Goal: Information Seeking & Learning: Understand process/instructions

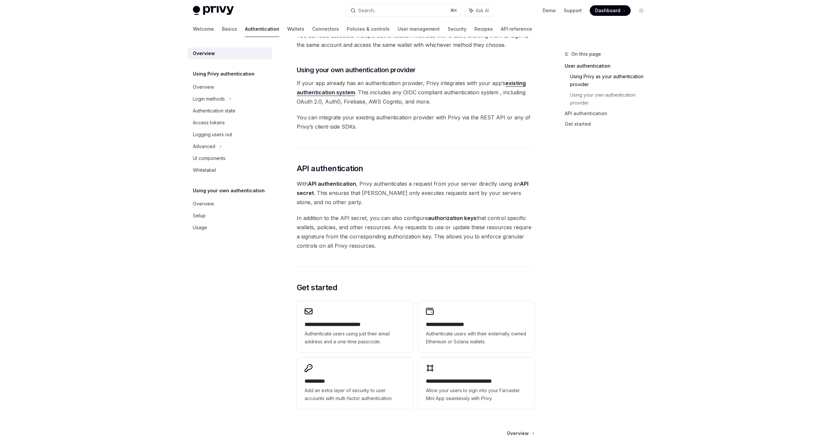
scroll to position [317, 0]
click at [225, 111] on div "Authentication state" at bounding box center [214, 111] width 43 height 8
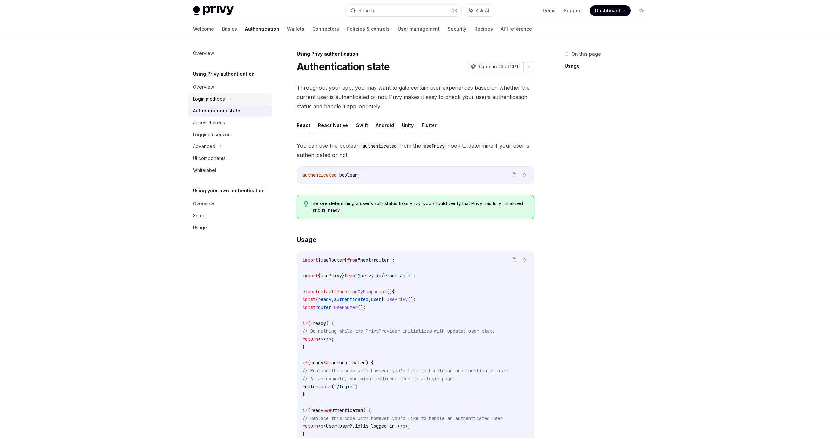
click at [223, 100] on div "Login methods" at bounding box center [209, 99] width 32 height 8
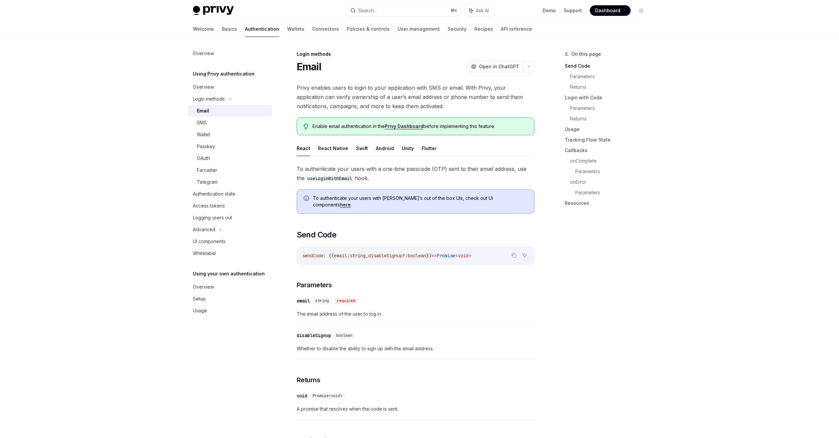
click at [212, 109] on div "Email" at bounding box center [232, 111] width 71 height 8
click at [209, 158] on div "OAuth" at bounding box center [203, 158] width 13 height 8
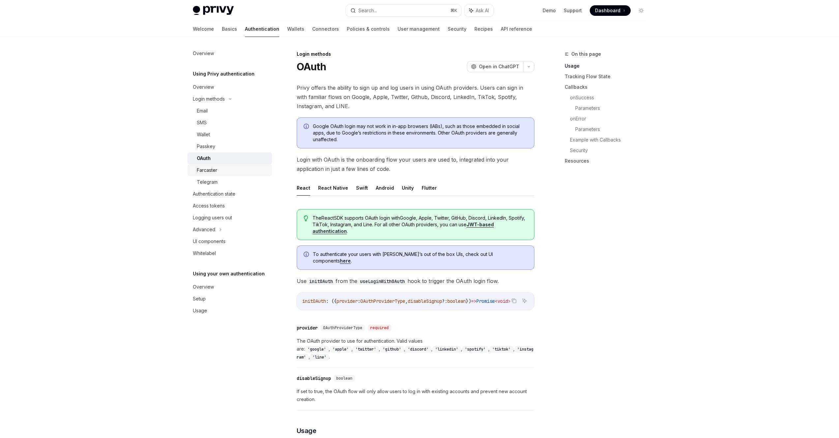
click at [208, 170] on div "Farcaster" at bounding box center [207, 170] width 20 height 8
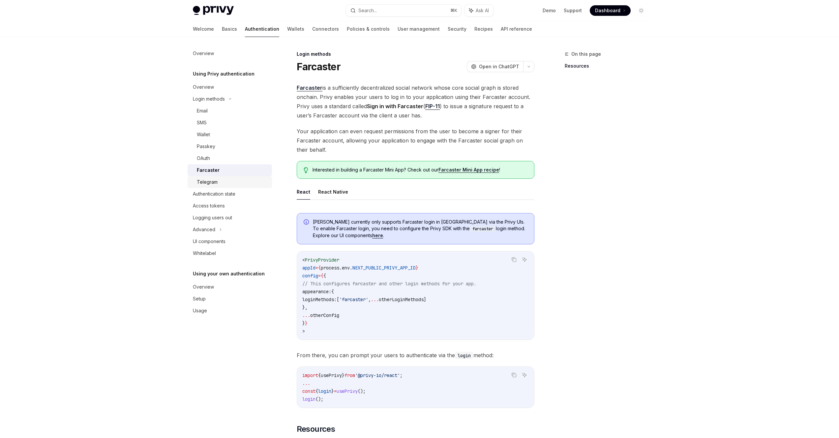
click at [208, 178] on div "Telegram" at bounding box center [207, 182] width 21 height 8
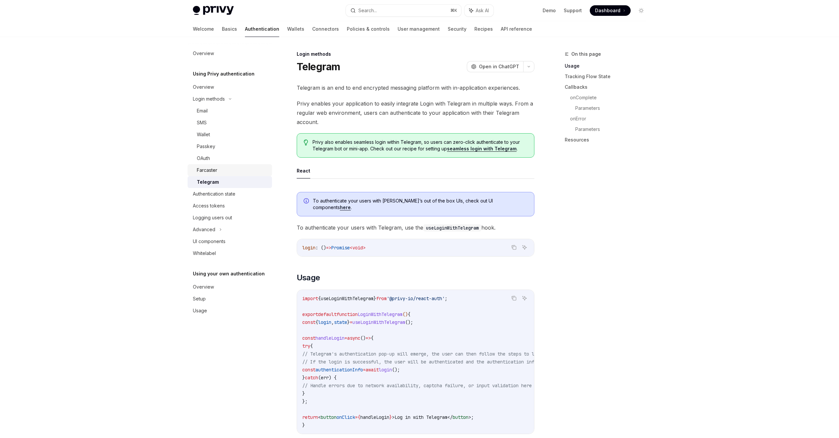
click at [213, 172] on div "Farcaster" at bounding box center [207, 170] width 20 height 8
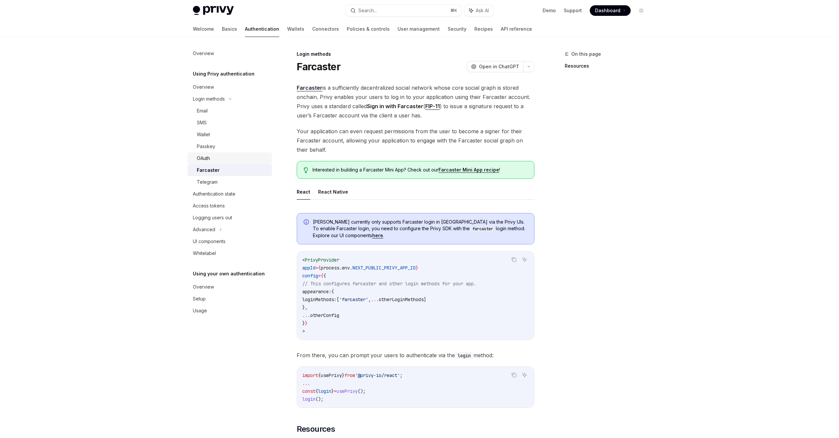
click at [214, 156] on div "OAuth" at bounding box center [232, 158] width 71 height 8
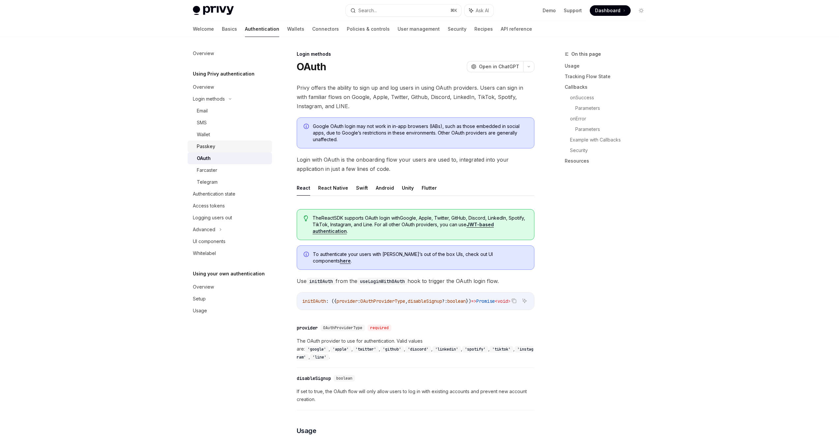
click at [217, 144] on div "Passkey" at bounding box center [232, 146] width 71 height 8
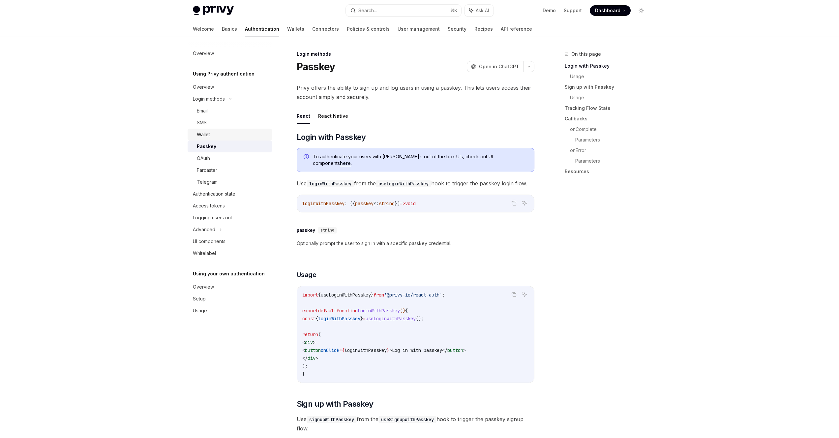
click at [218, 132] on div "Wallet" at bounding box center [232, 135] width 71 height 8
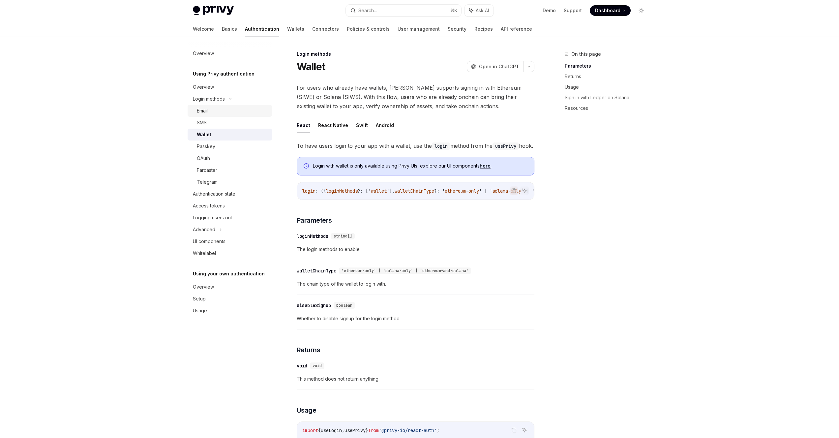
click at [223, 115] on link "Email" at bounding box center [230, 111] width 84 height 12
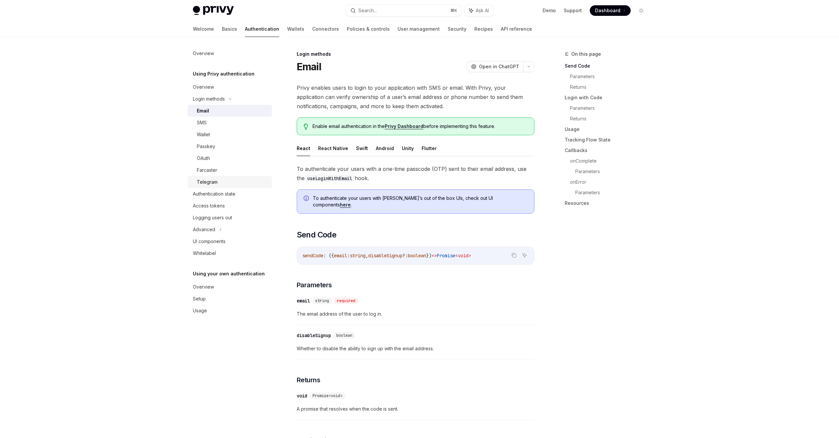
click at [209, 183] on div "Telegram" at bounding box center [207, 182] width 21 height 8
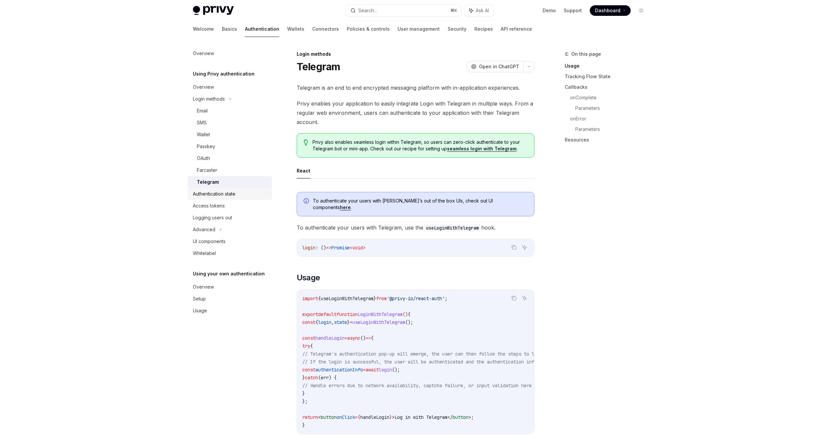
click at [217, 193] on div "Authentication state" at bounding box center [214, 194] width 43 height 8
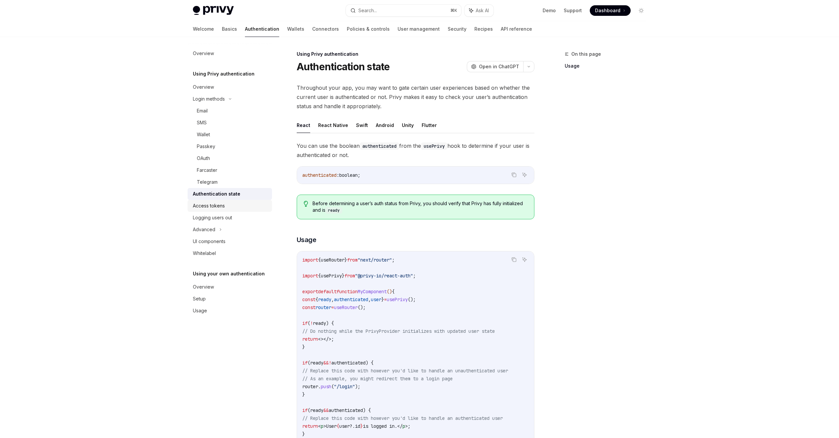
click at [219, 208] on div "Access tokens" at bounding box center [209, 206] width 32 height 8
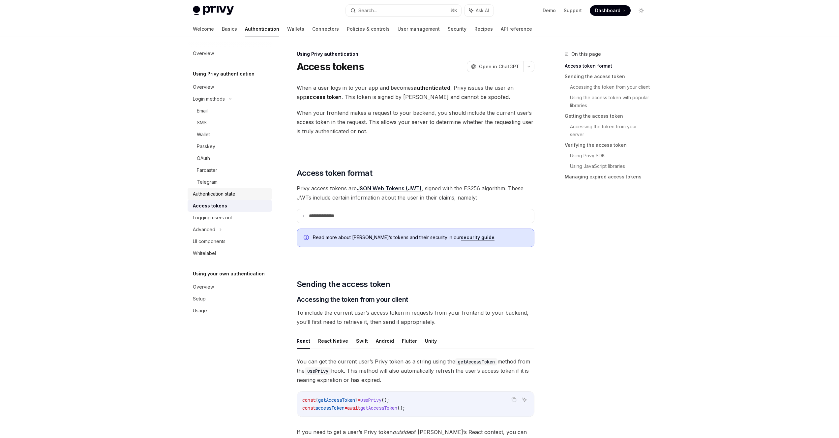
click at [213, 196] on div "Authentication state" at bounding box center [214, 194] width 43 height 8
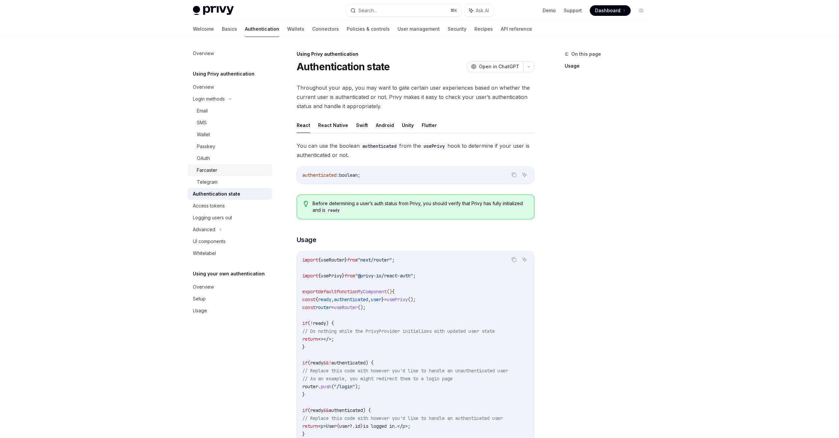
click at [224, 164] on link "Farcaster" at bounding box center [230, 170] width 84 height 12
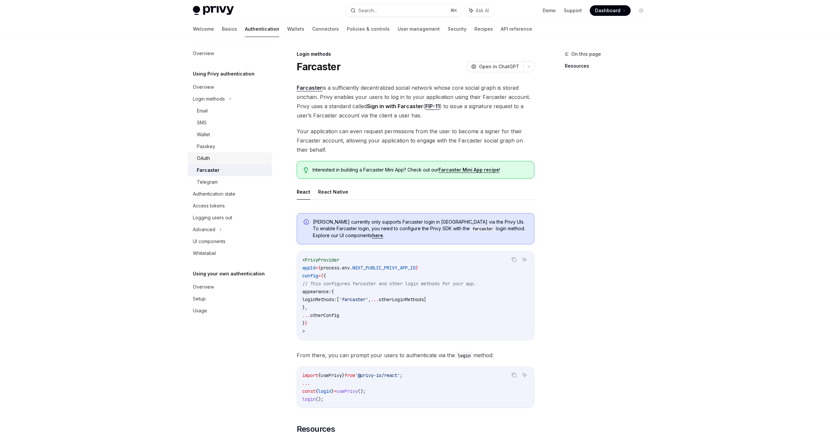
click at [224, 156] on div "OAuth" at bounding box center [232, 158] width 71 height 8
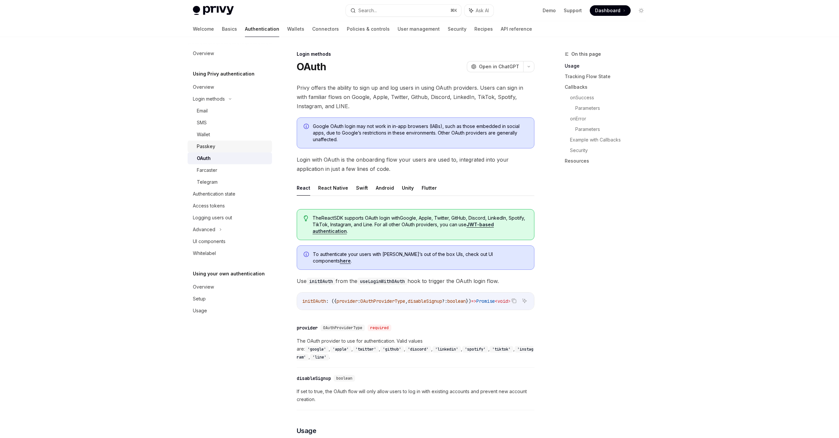
click at [226, 145] on div "Passkey" at bounding box center [232, 146] width 71 height 8
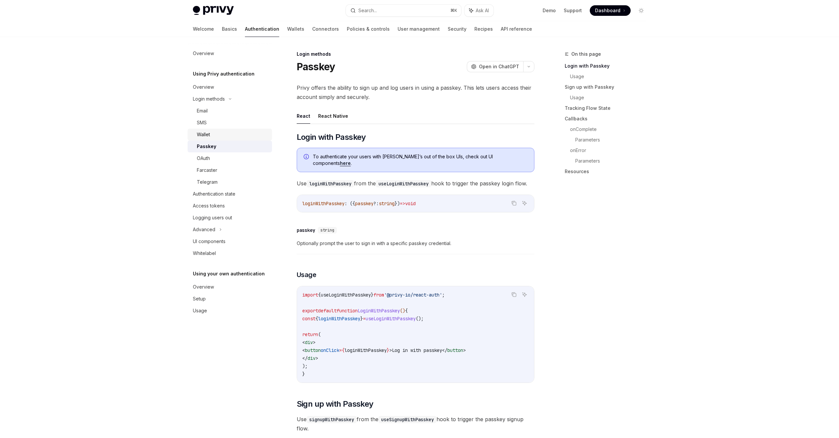
click at [226, 133] on div "Wallet" at bounding box center [232, 135] width 71 height 8
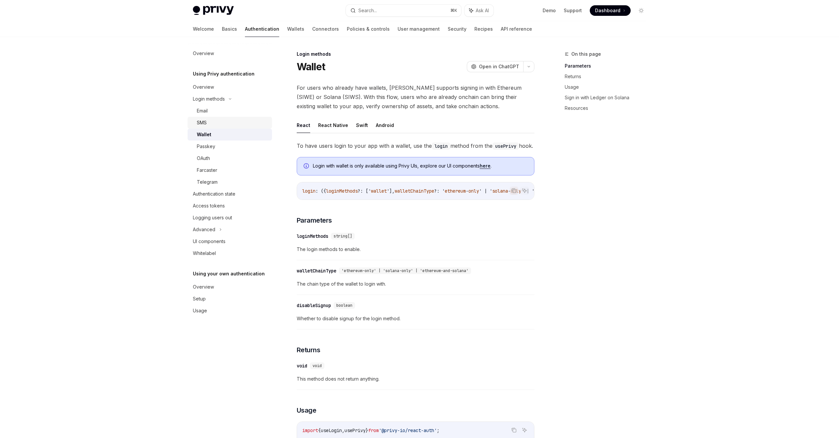
click at [226, 126] on div "SMS" at bounding box center [232, 123] width 71 height 8
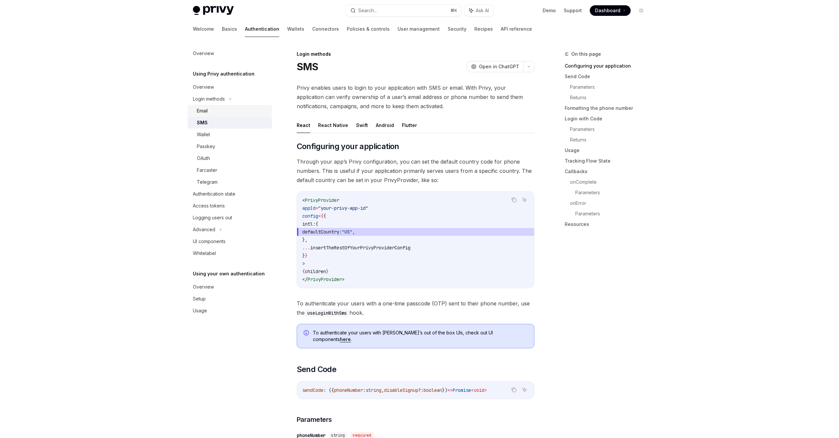
click at [228, 110] on div "Email" at bounding box center [232, 111] width 71 height 8
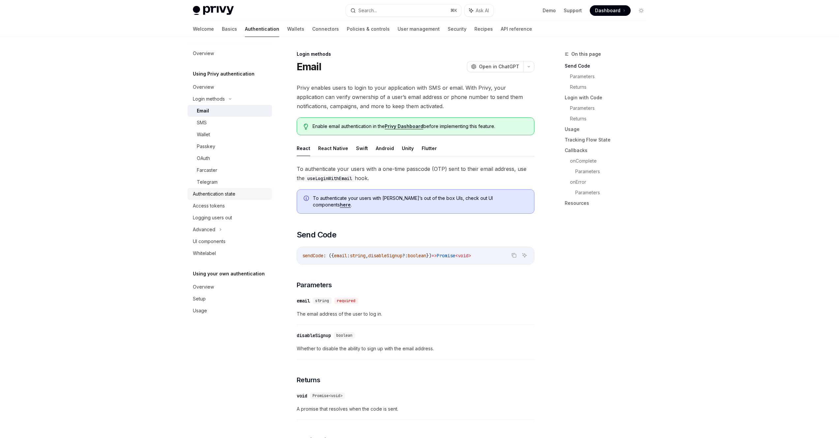
click at [235, 192] on div "Authentication state" at bounding box center [214, 194] width 43 height 8
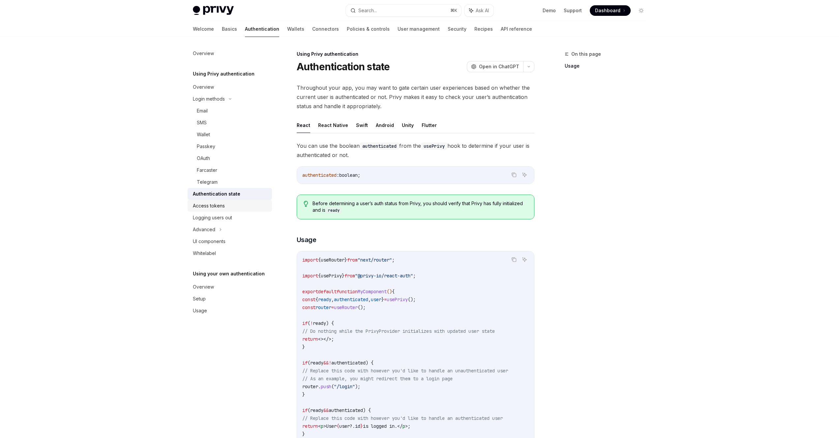
click at [217, 205] on div "Access tokens" at bounding box center [209, 206] width 32 height 8
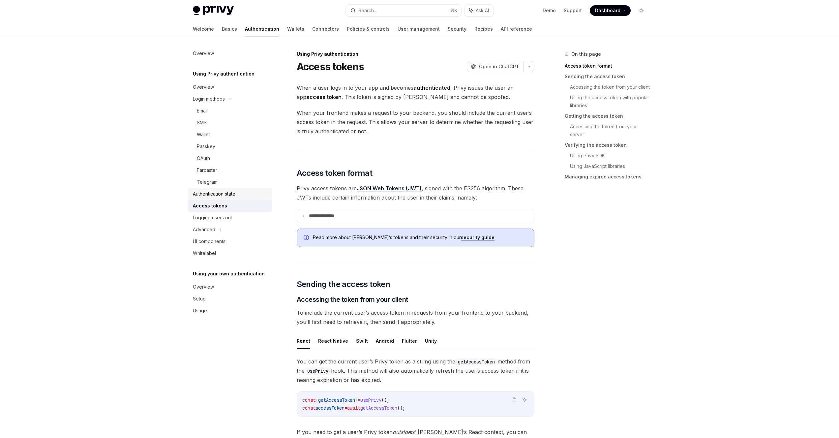
click at [227, 197] on div "Authentication state" at bounding box center [214, 194] width 43 height 8
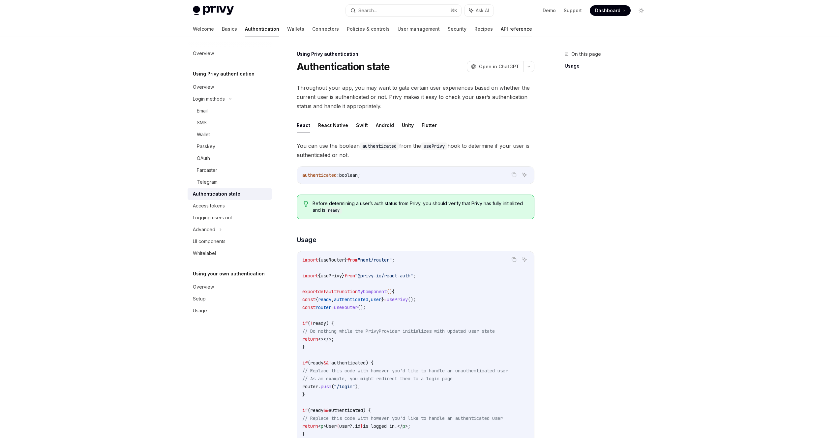
click at [501, 28] on link "API reference" at bounding box center [516, 29] width 31 height 16
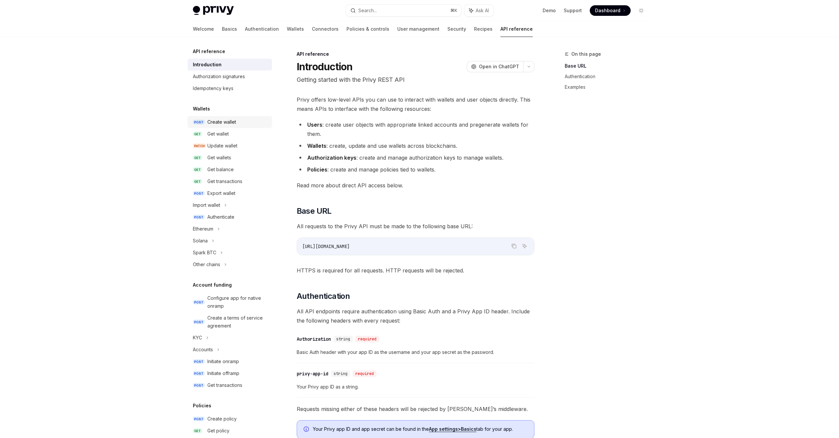
click at [220, 125] on div "Create wallet" at bounding box center [221, 122] width 29 height 8
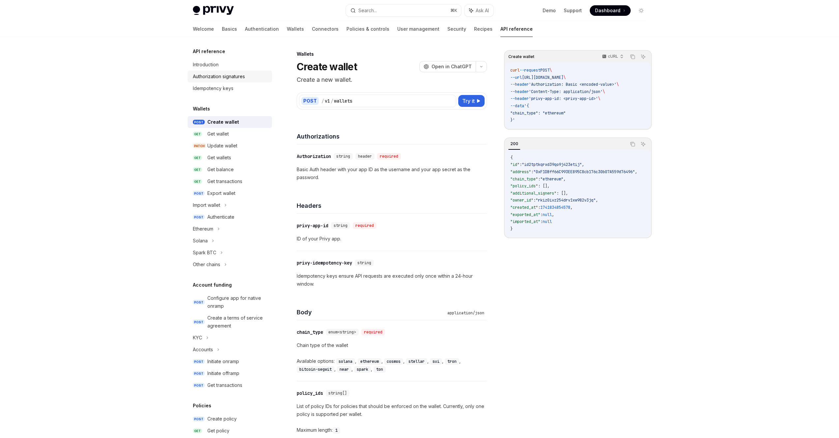
click at [218, 76] on div "Authorization signatures" at bounding box center [219, 77] width 52 height 8
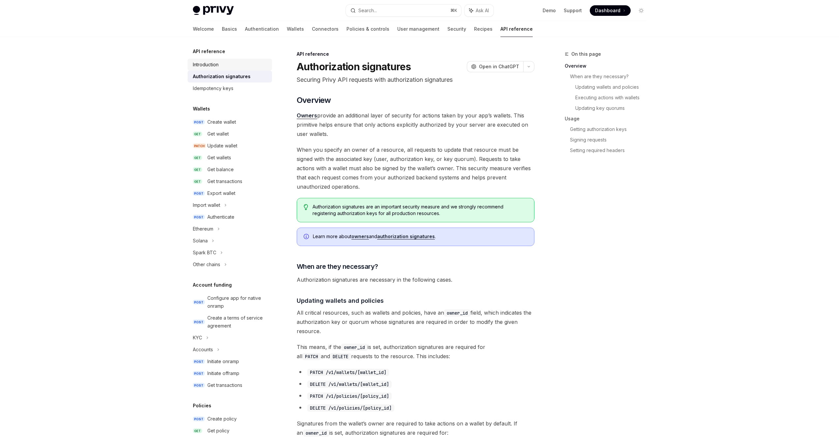
click at [210, 66] on div "Introduction" at bounding box center [206, 65] width 26 height 8
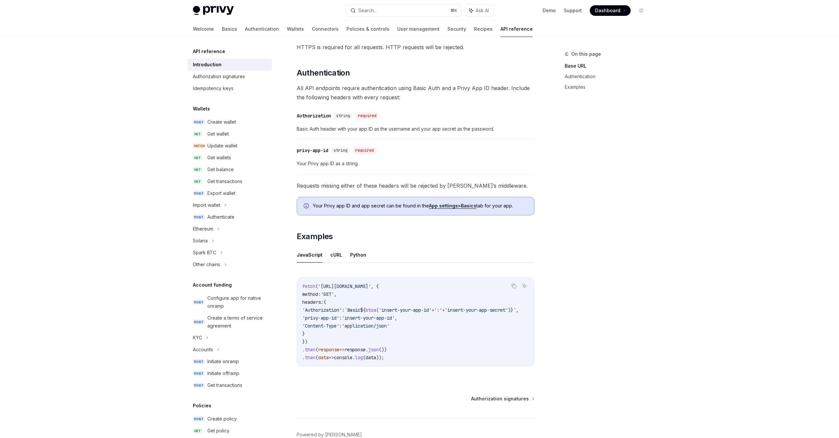
scroll to position [253, 0]
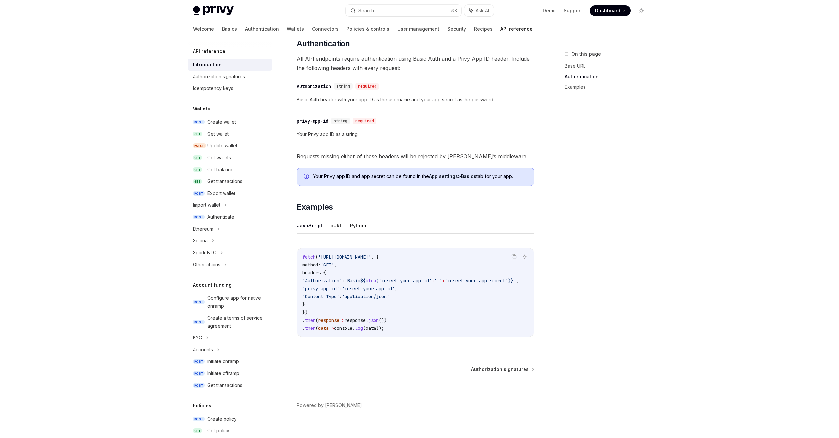
click at [335, 227] on button "cURL" at bounding box center [336, 226] width 12 height 16
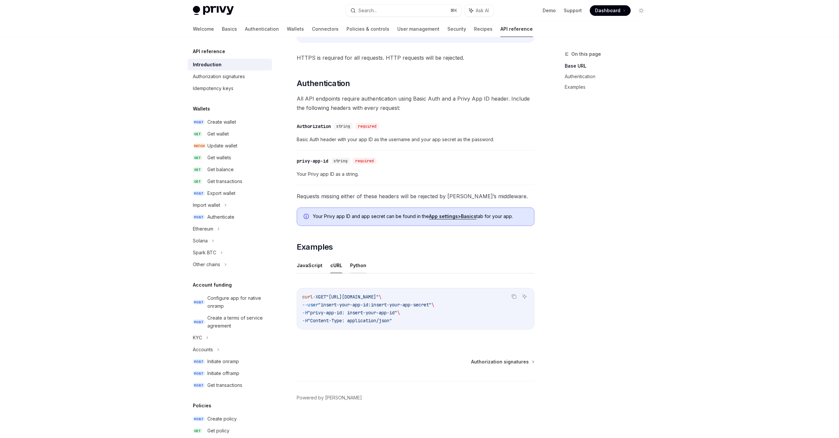
click at [356, 262] on button "Python" at bounding box center [358, 266] width 16 height 16
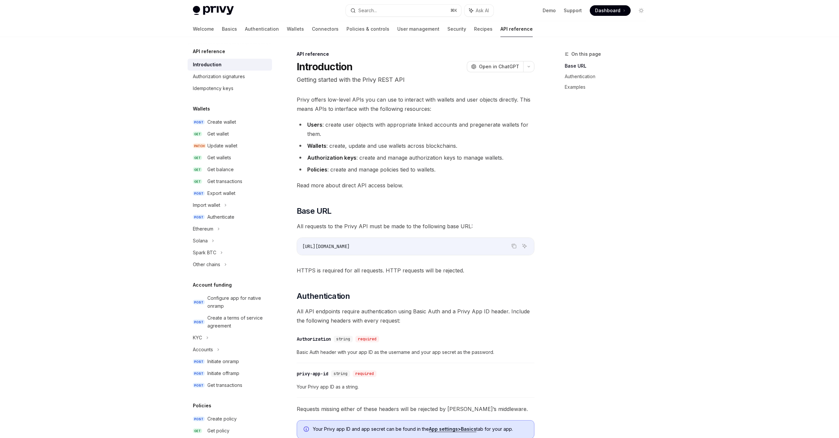
click at [345, 250] on code "[URL][DOMAIN_NAME]" at bounding box center [415, 246] width 227 height 8
click at [342, 143] on li "Wallets : create, update and use wallets across blockchains." at bounding box center [416, 145] width 238 height 9
click at [222, 30] on link "Basics" at bounding box center [229, 29] width 15 height 16
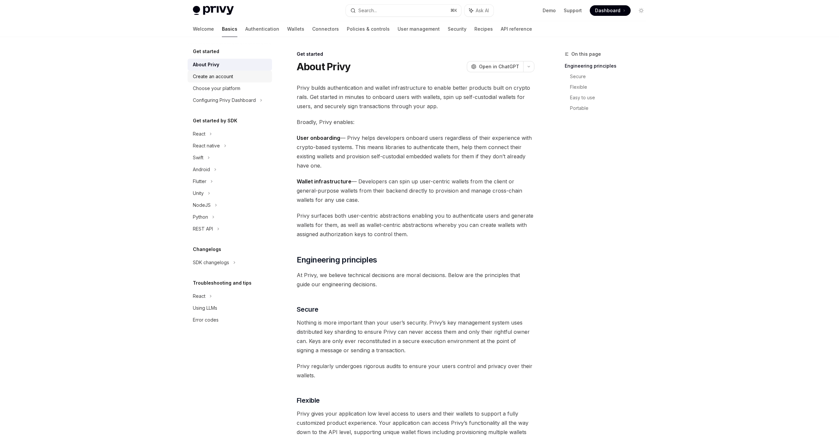
click at [226, 80] on div "Create an account" at bounding box center [213, 77] width 40 height 8
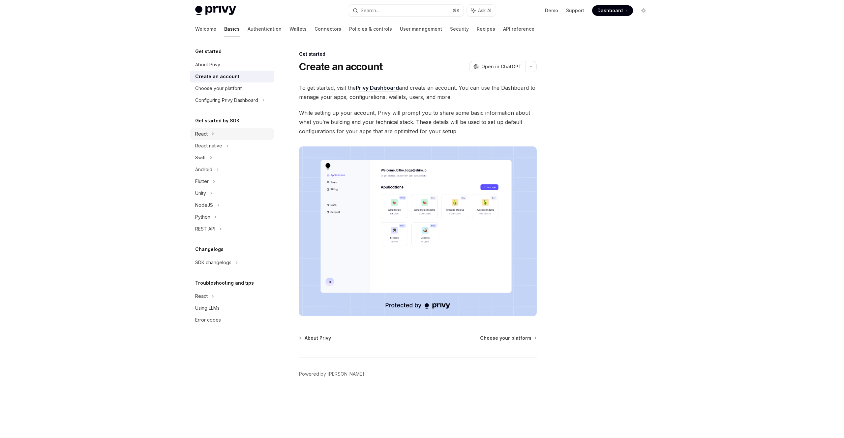
click at [221, 135] on div "React" at bounding box center [232, 134] width 84 height 12
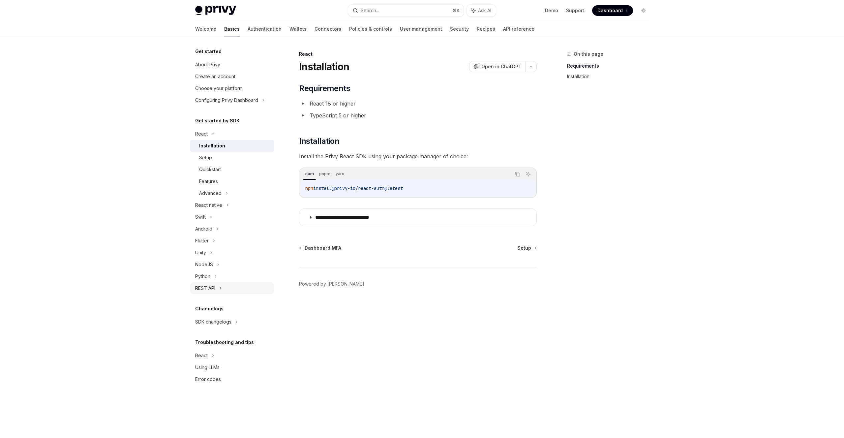
click at [217, 286] on div "REST API" at bounding box center [232, 288] width 84 height 12
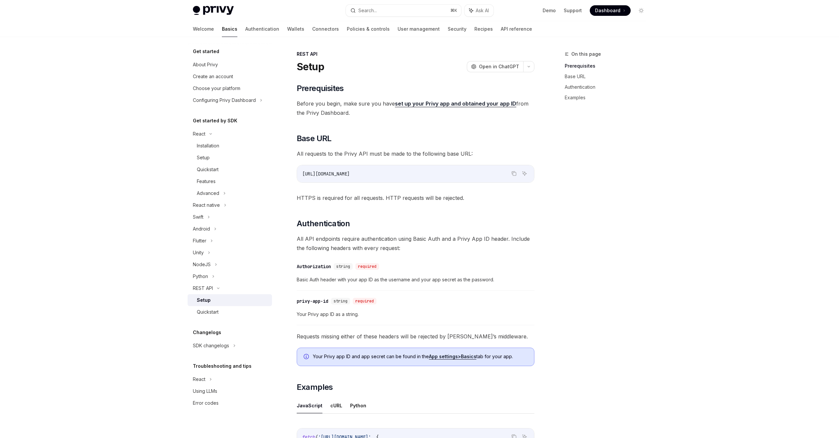
click at [213, 300] on div "Setup" at bounding box center [232, 300] width 71 height 8
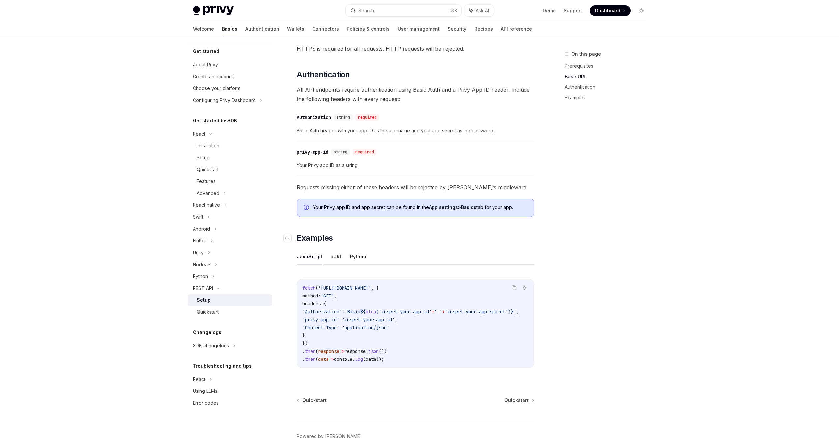
scroll to position [141, 0]
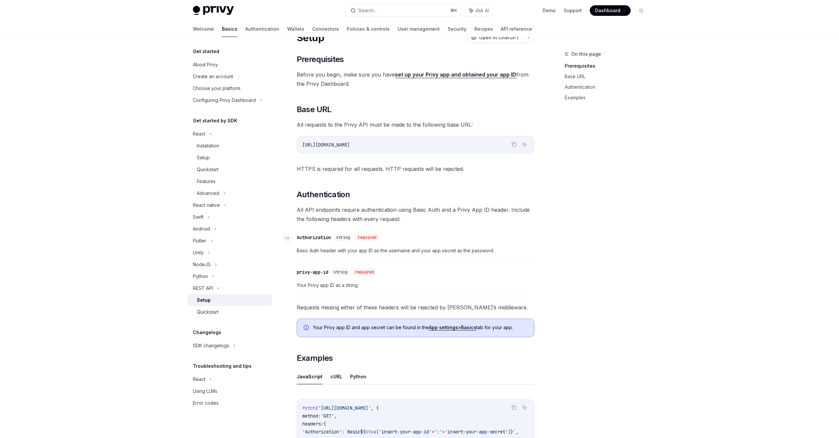
click at [323, 237] on div "Authorization" at bounding box center [314, 237] width 34 height 7
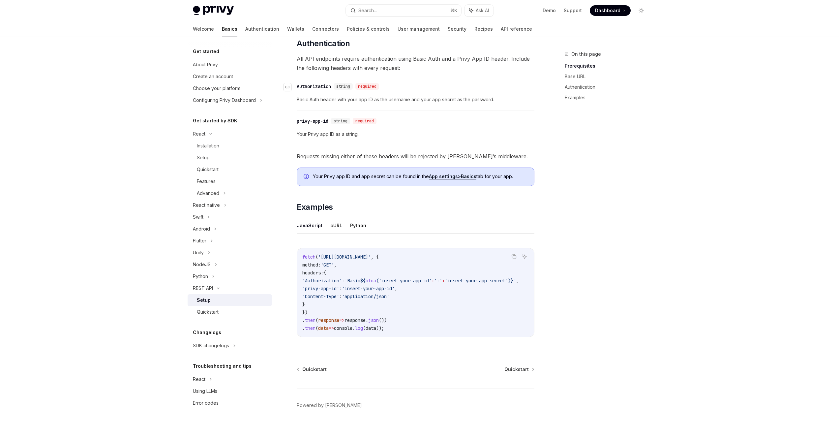
click at [323, 237] on div "​ Prerequisites Before you begin, make sure you have set up your Privy app and …" at bounding box center [416, 125] width 238 height 445
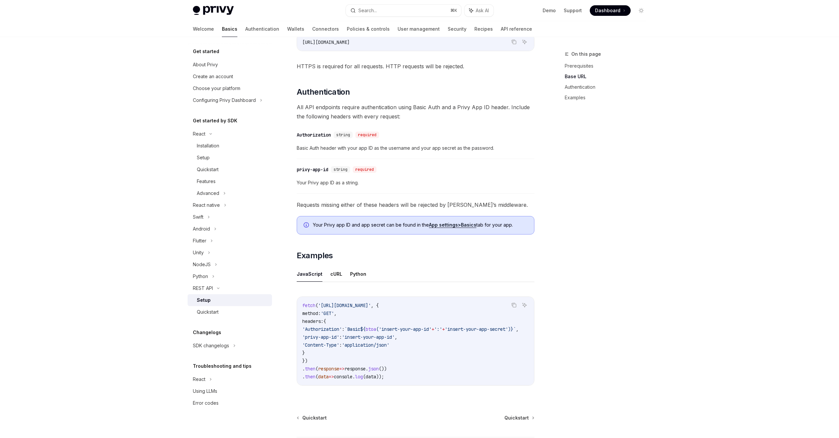
scroll to position [127, 0]
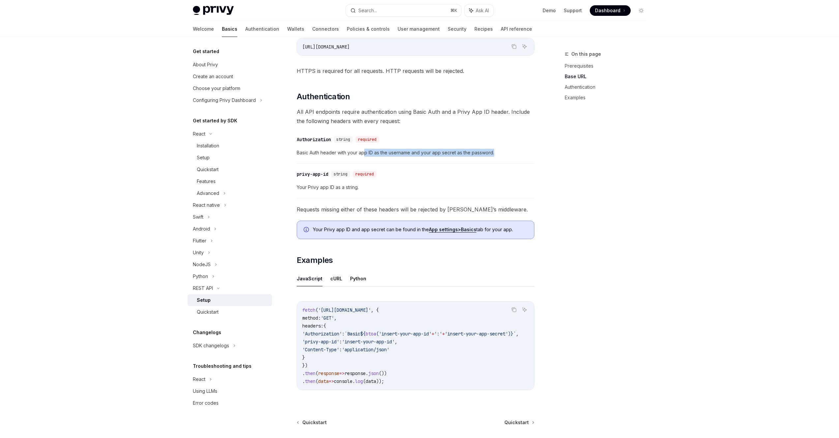
drag, startPoint x: 367, startPoint y: 154, endPoint x: 425, endPoint y: 160, distance: 58.1
click at [425, 160] on div "​ Authorization string required Basic Auth header with your app ID as the usern…" at bounding box center [416, 147] width 238 height 31
click at [396, 152] on span "Basic Auth header with your app ID as the username and your app secret as the p…" at bounding box center [416, 153] width 238 height 8
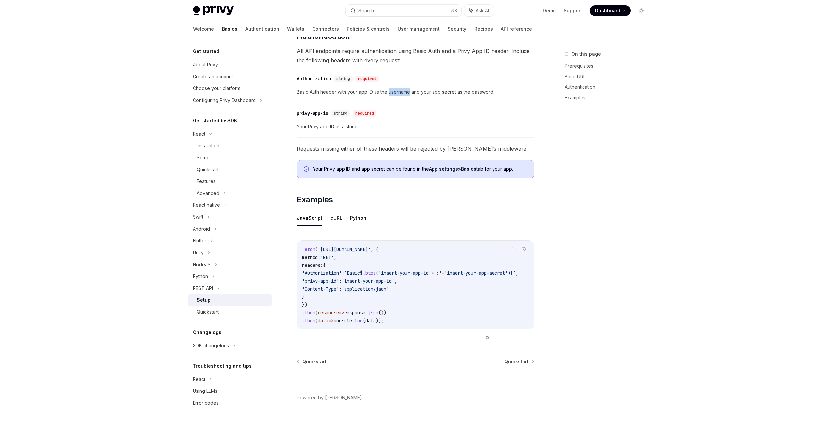
scroll to position [0, 0]
click at [205, 138] on div "SDK changelogs" at bounding box center [199, 134] width 13 height 8
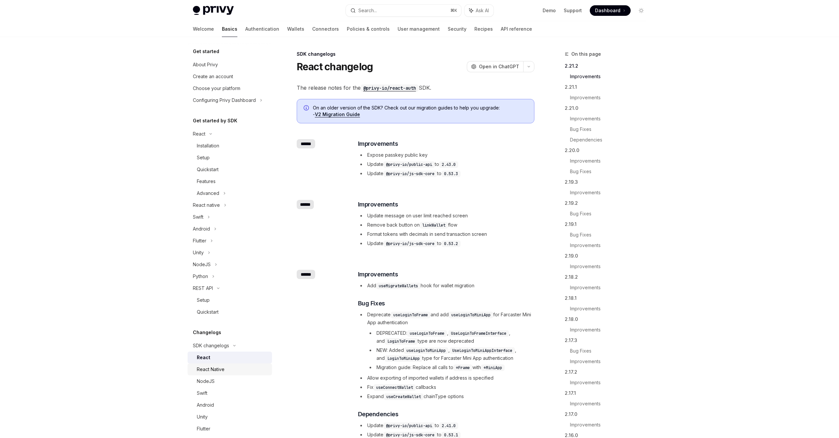
scroll to position [54, 0]
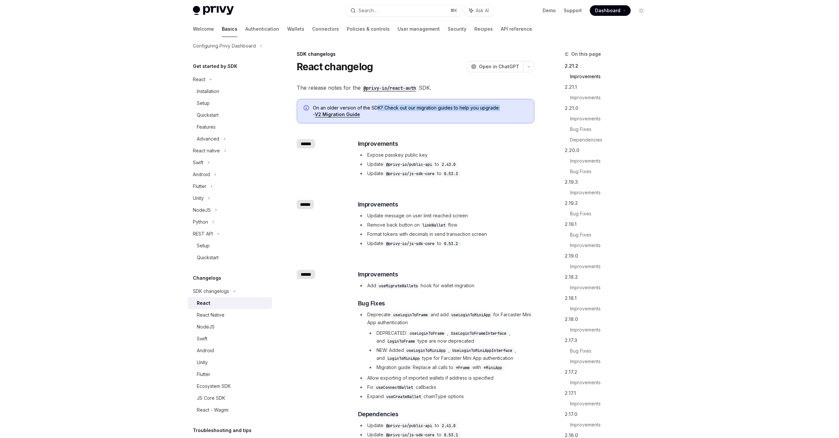
drag, startPoint x: 378, startPoint y: 106, endPoint x: 504, endPoint y: 109, distance: 126.0
click at [504, 109] on span "On an older version of the SDK? Check out our migration guides to help you upgr…" at bounding box center [420, 111] width 215 height 13
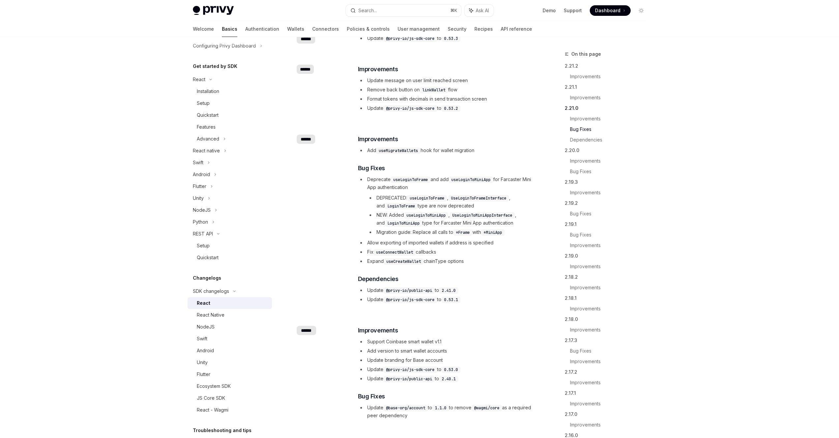
scroll to position [276, 0]
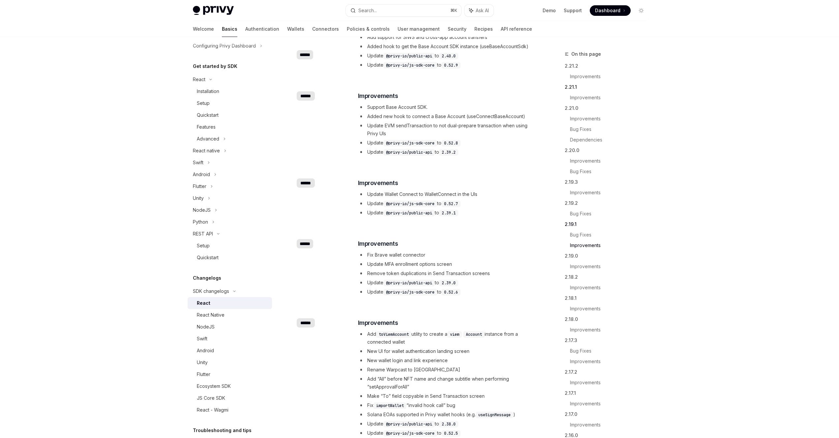
click at [580, 82] on link "2.21.1" at bounding box center [608, 87] width 87 height 11
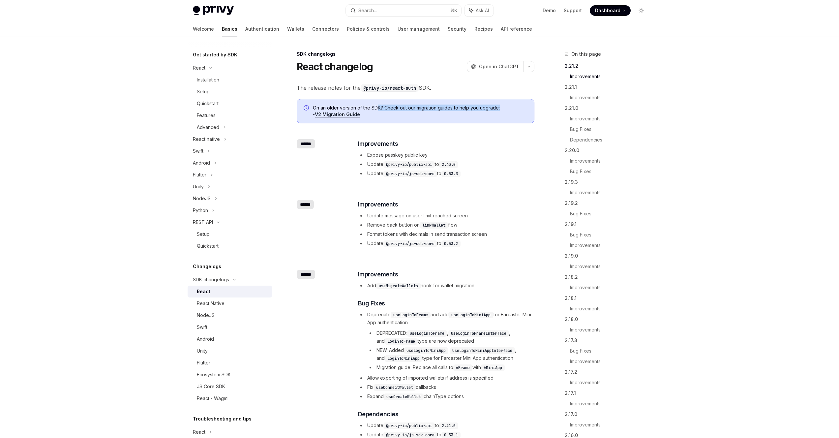
scroll to position [103, 0]
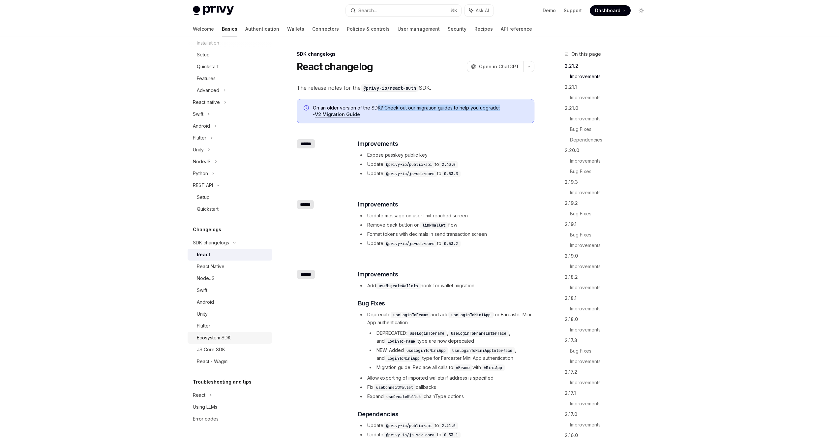
click at [213, 336] on div "Ecosystem SDK" at bounding box center [214, 338] width 34 height 8
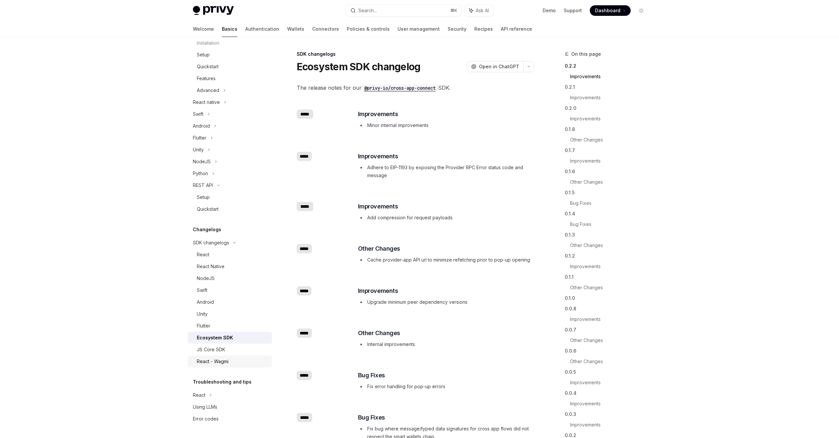
click at [223, 359] on div "React - Wagmi" at bounding box center [213, 362] width 32 height 8
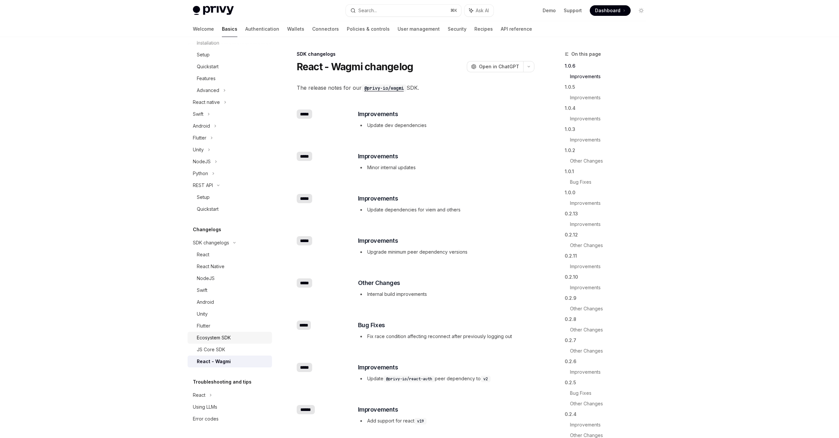
click at [225, 334] on div "Ecosystem SDK" at bounding box center [214, 338] width 34 height 8
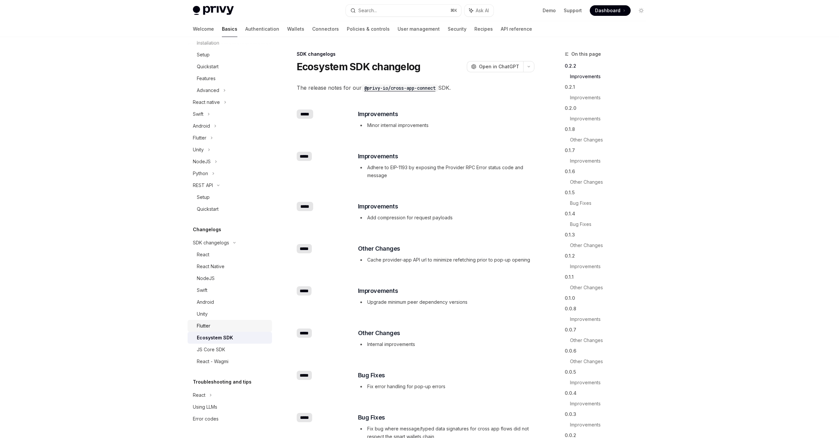
click at [212, 325] on div "Flutter" at bounding box center [232, 326] width 71 height 8
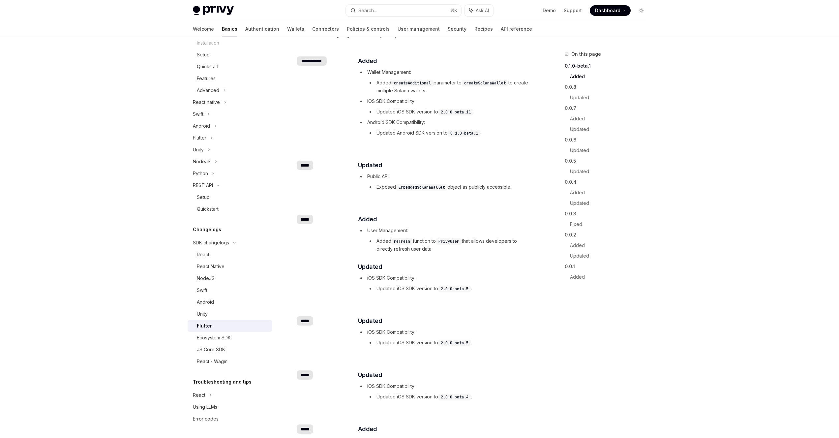
scroll to position [53, 0]
click at [213, 276] on div "NodeJS" at bounding box center [206, 278] width 18 height 8
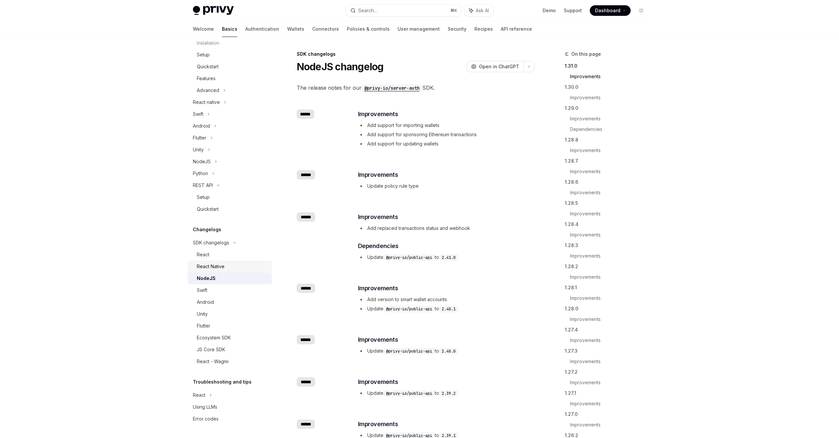
click at [214, 263] on div "React Native" at bounding box center [211, 267] width 28 height 8
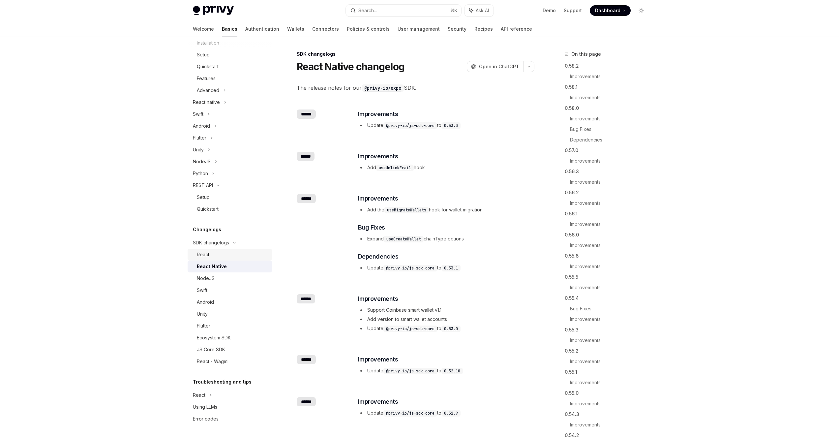
click at [218, 255] on div "React" at bounding box center [232, 255] width 71 height 8
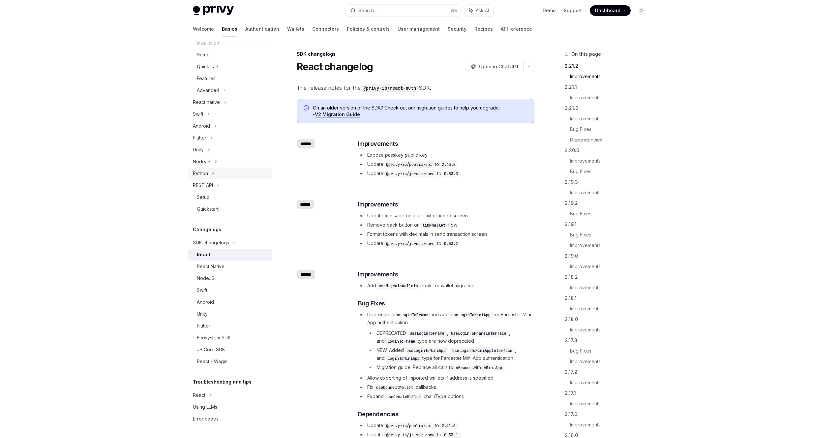
click at [211, 170] on div "Python" at bounding box center [230, 174] width 84 height 12
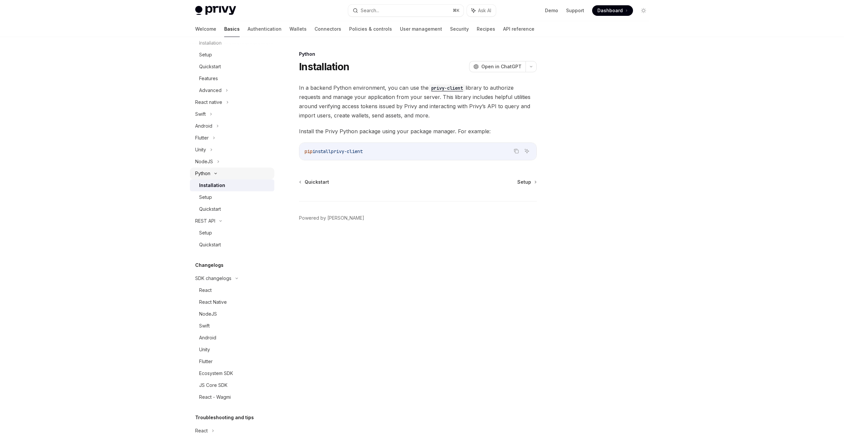
click at [212, 172] on icon at bounding box center [216, 173] width 8 height 3
click at [211, 194] on div "Setup" at bounding box center [205, 197] width 13 height 8
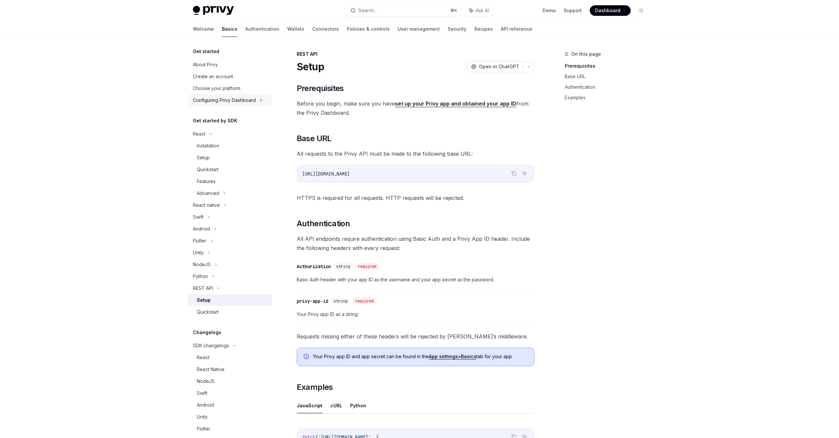
click at [241, 103] on div "Configuring Privy Dashboard" at bounding box center [224, 100] width 63 height 8
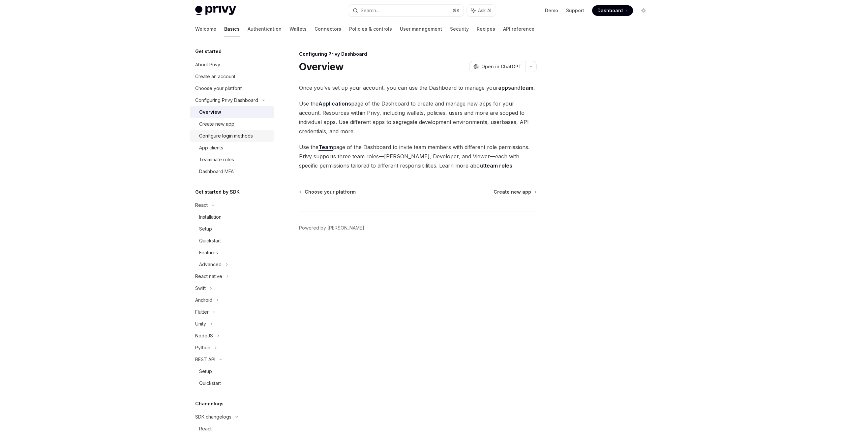
click at [242, 132] on div "Configure login methods" at bounding box center [226, 136] width 54 height 8
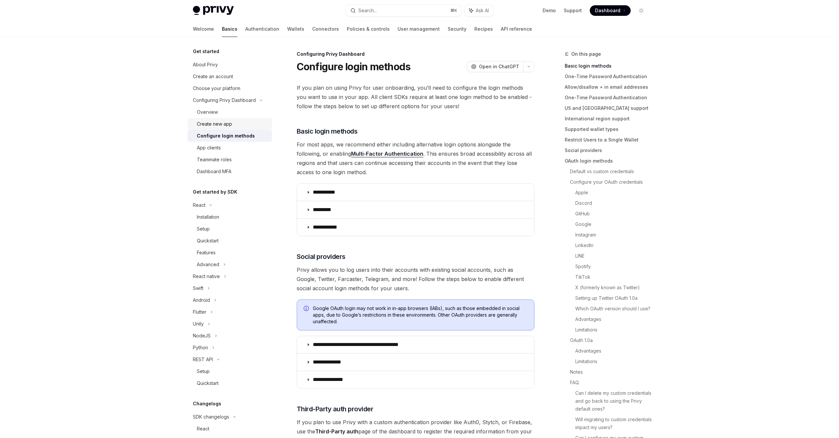
click at [219, 118] on link "Create new app" at bounding box center [230, 124] width 84 height 12
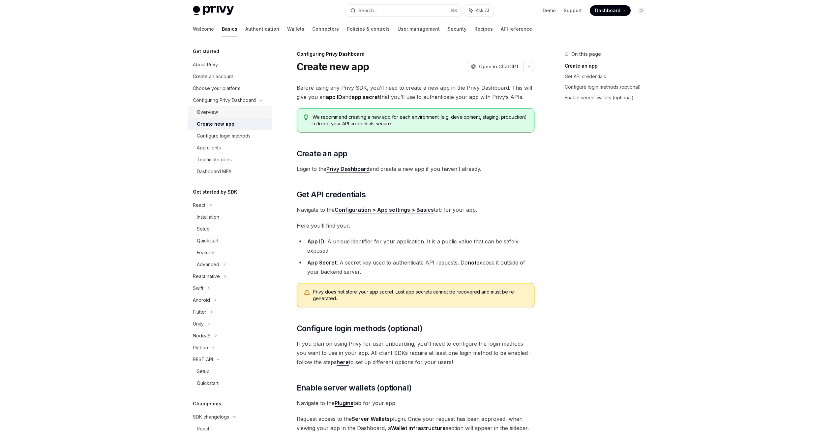
click at [223, 113] on div "Overview" at bounding box center [232, 112] width 71 height 8
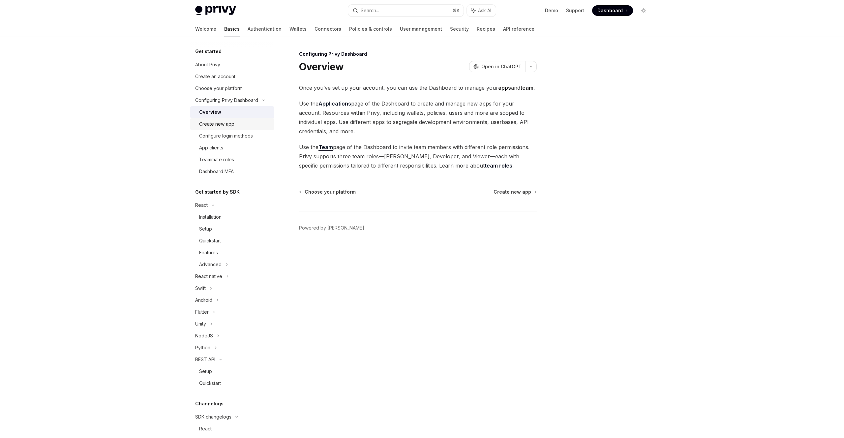
click at [223, 126] on div "Create new app" at bounding box center [216, 124] width 35 height 8
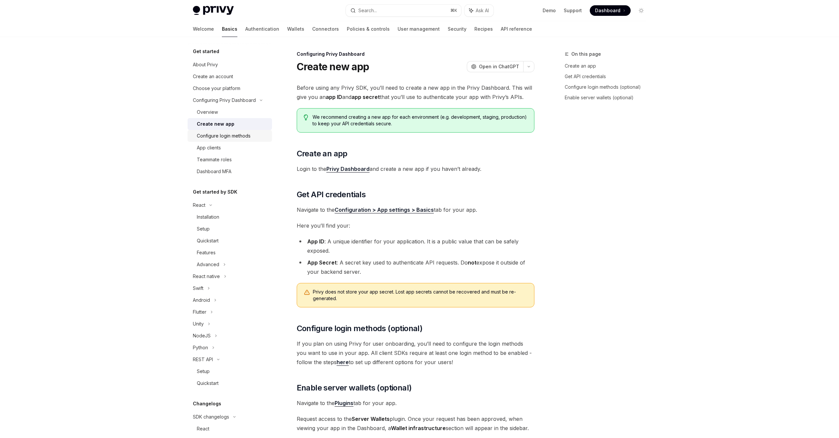
click at [223, 139] on div "Configure login methods" at bounding box center [224, 136] width 54 height 8
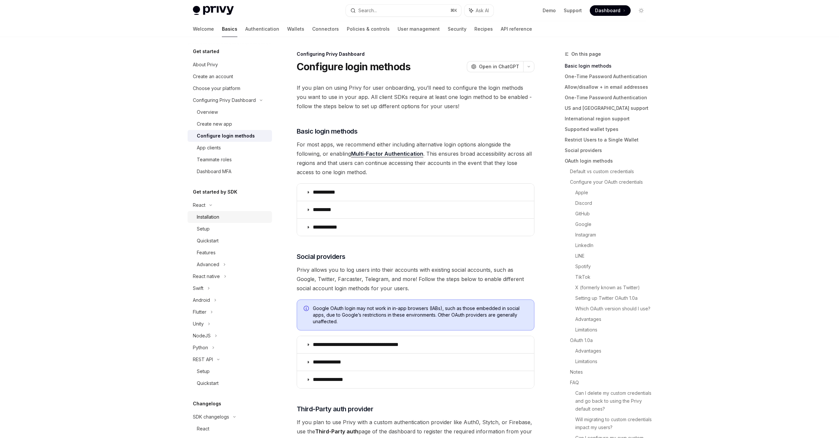
click at [213, 218] on div "Installation" at bounding box center [208, 217] width 22 height 8
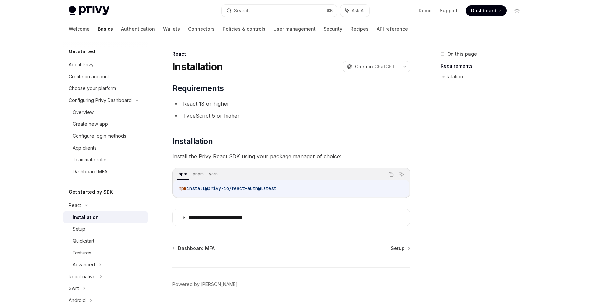
type textarea "*"
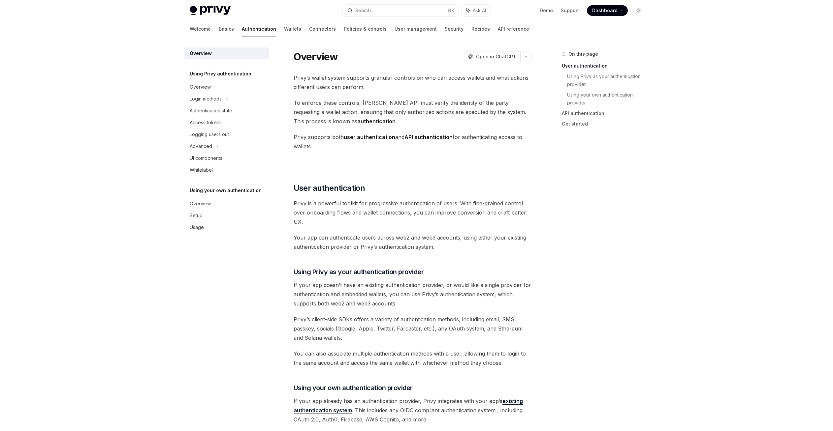
click at [516, 32] on div "Welcome Basics Authentication Wallets Connectors Policies & controls User manag…" at bounding box center [416, 29] width 485 height 16
click at [606, 12] on span "Dashboard" at bounding box center [604, 10] width 25 height 7
click at [205, 99] on div "Login methods" at bounding box center [206, 99] width 32 height 8
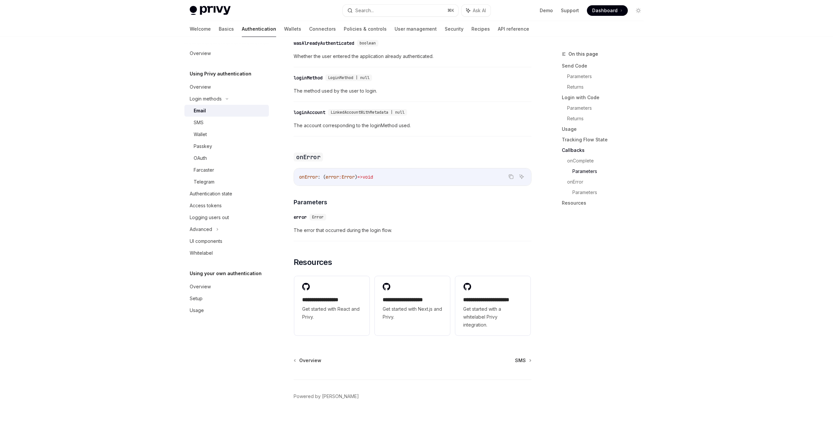
scroll to position [1183, 0]
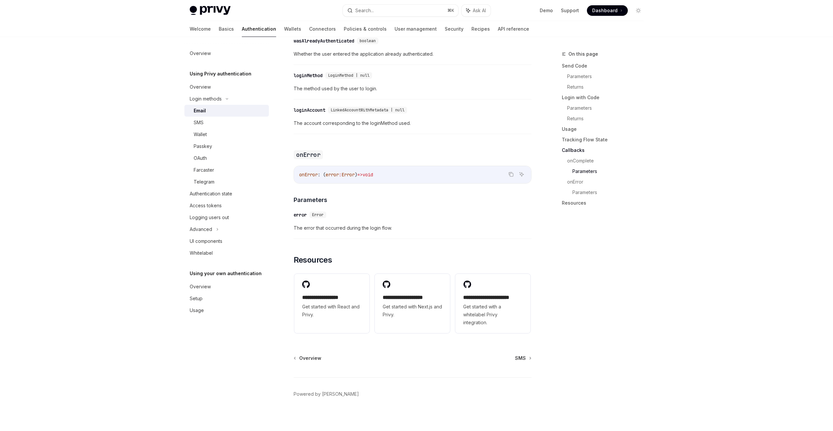
type textarea "*"
